Goal: Check status

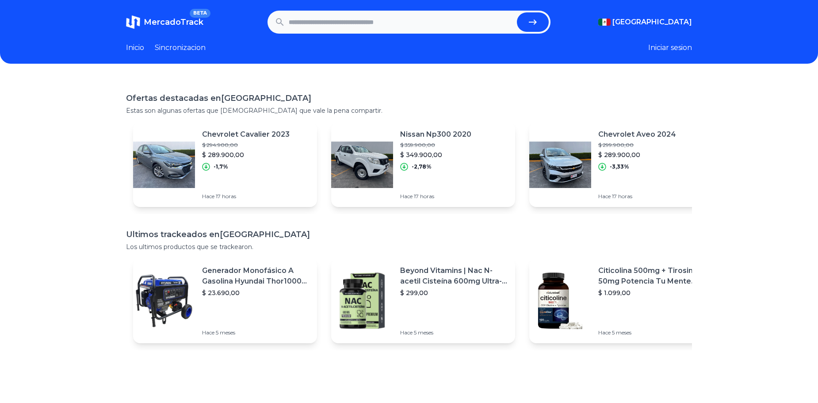
click at [343, 14] on input "text" at bounding box center [401, 21] width 225 height 19
click at [294, 22] on input "text" at bounding box center [401, 21] width 225 height 19
paste input "**********"
click at [517, 12] on button "submit" at bounding box center [533, 21] width 32 height 19
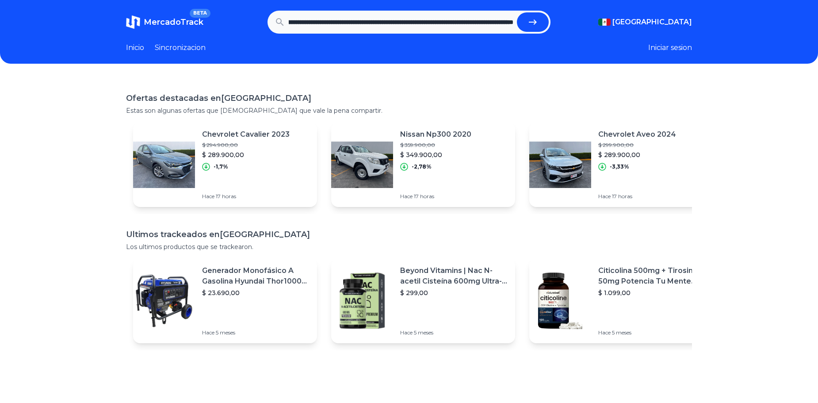
type input "**********"
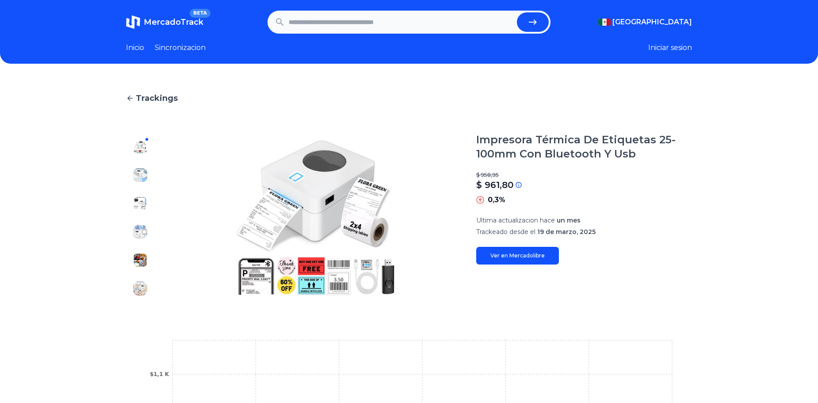
click at [560, 221] on p "Ultima actualizacion [DATE]" at bounding box center [584, 220] width 216 height 9
drag, startPoint x: 560, startPoint y: 221, endPoint x: 563, endPoint y: 233, distance: 13.1
click at [563, 233] on span "19 de marzo, 2025" at bounding box center [566, 232] width 58 height 8
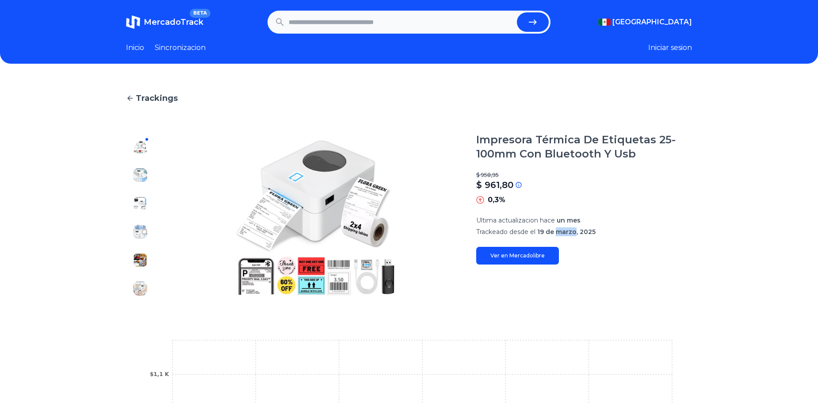
click at [563, 233] on span "19 de marzo, 2025" at bounding box center [566, 232] width 58 height 8
drag, startPoint x: 563, startPoint y: 233, endPoint x: 601, endPoint y: 242, distance: 38.9
click at [601, 242] on div "Impresora Térmica De Etiquetas 25-100mm Con Bluetooth Y Usb $ 958,95 $ 961,80 S…" at bounding box center [584, 199] width 216 height 132
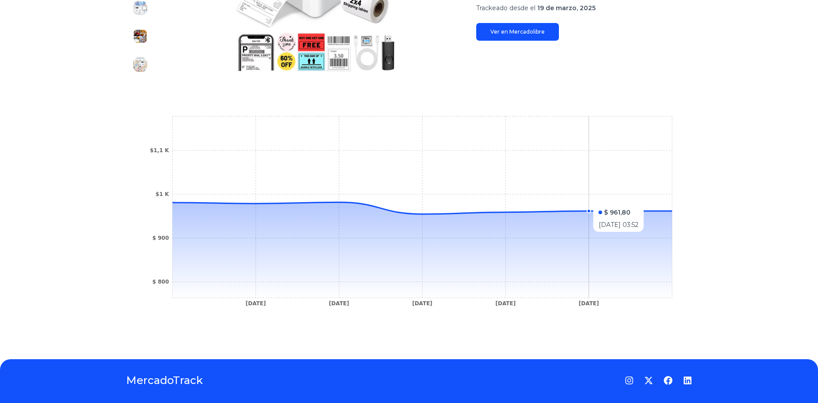
scroll to position [247, 0]
